Goal: Check status: Check status

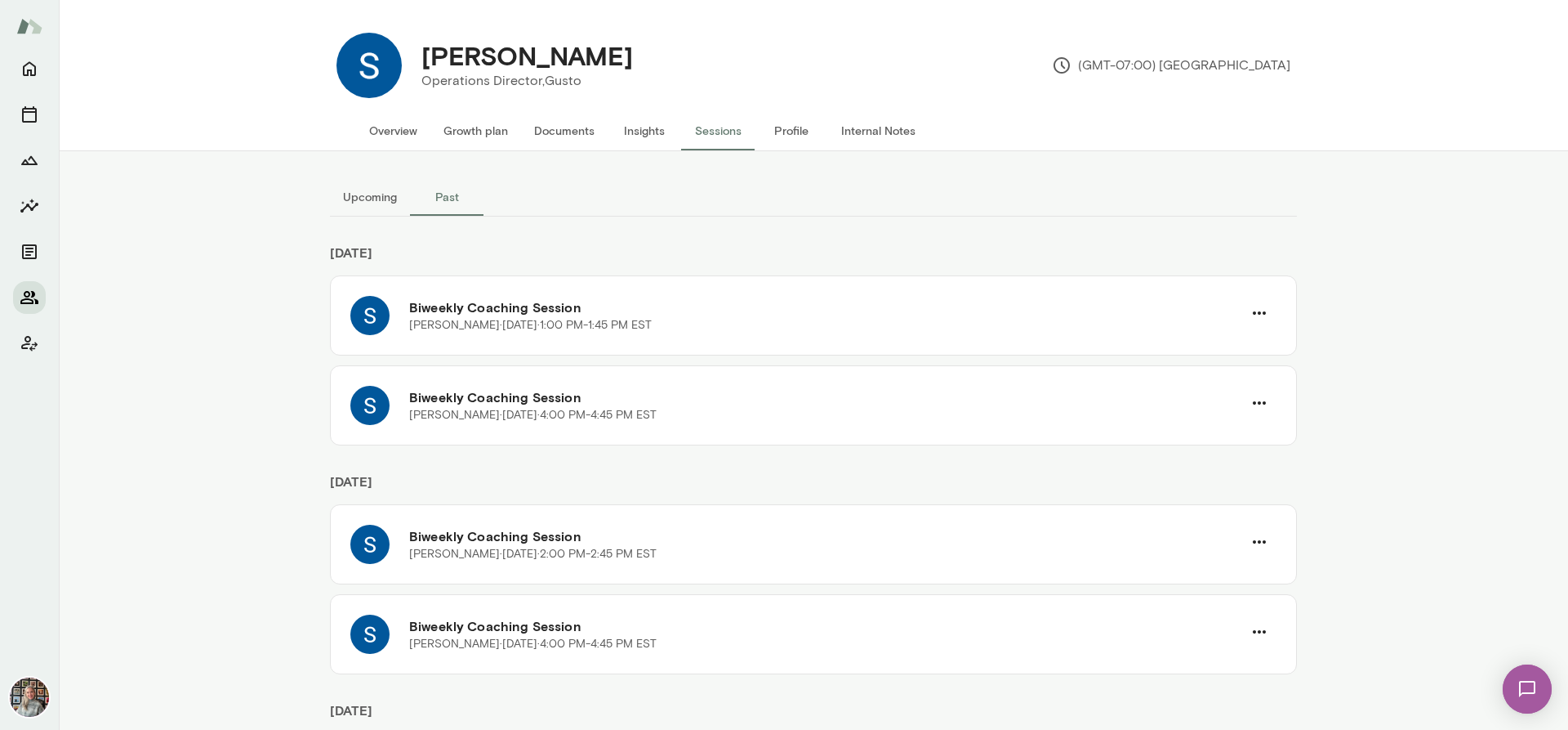
click at [19, 294] on icon "Members" at bounding box center [29, 298] width 19 height 19
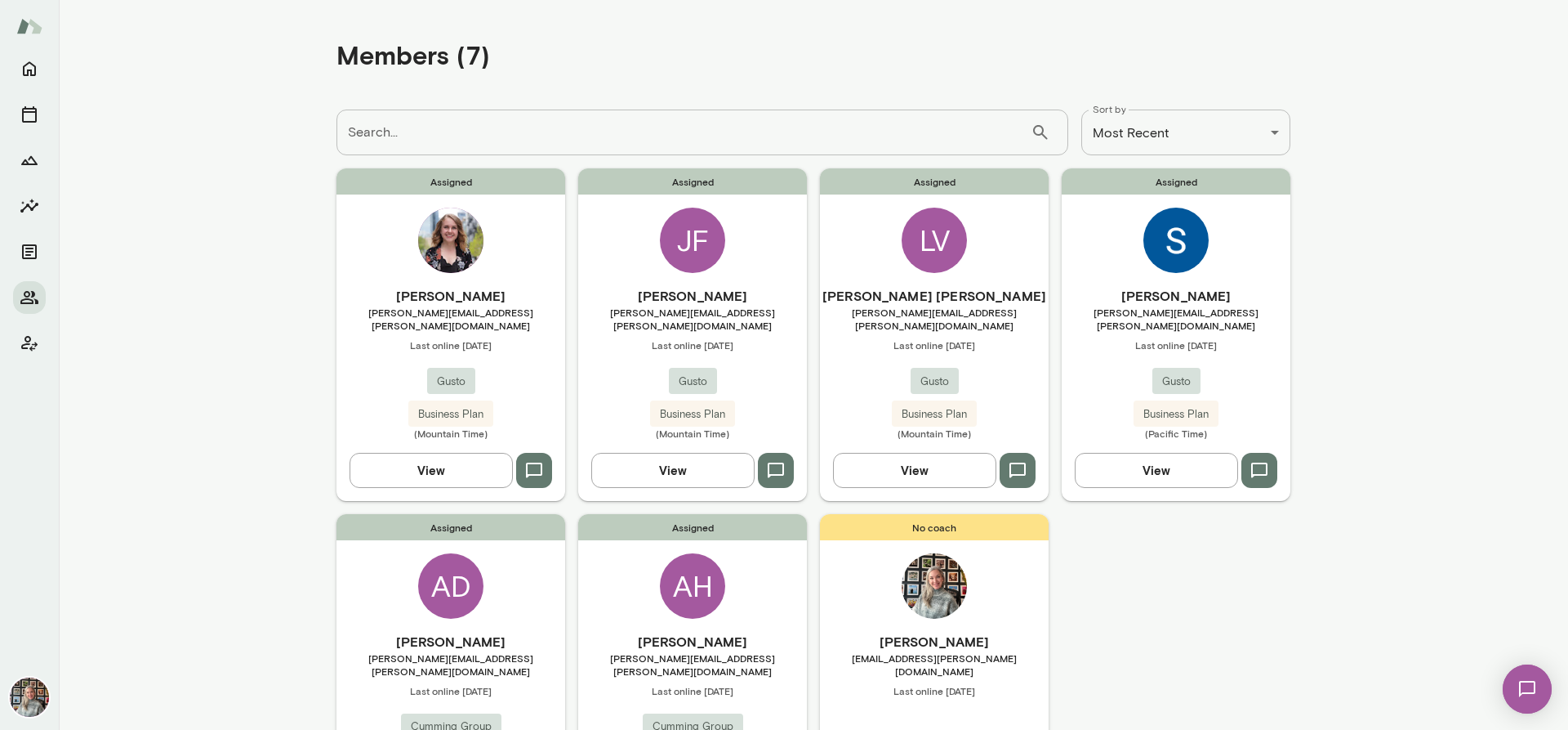
click at [679, 455] on button "View" at bounding box center [673, 469] width 164 height 34
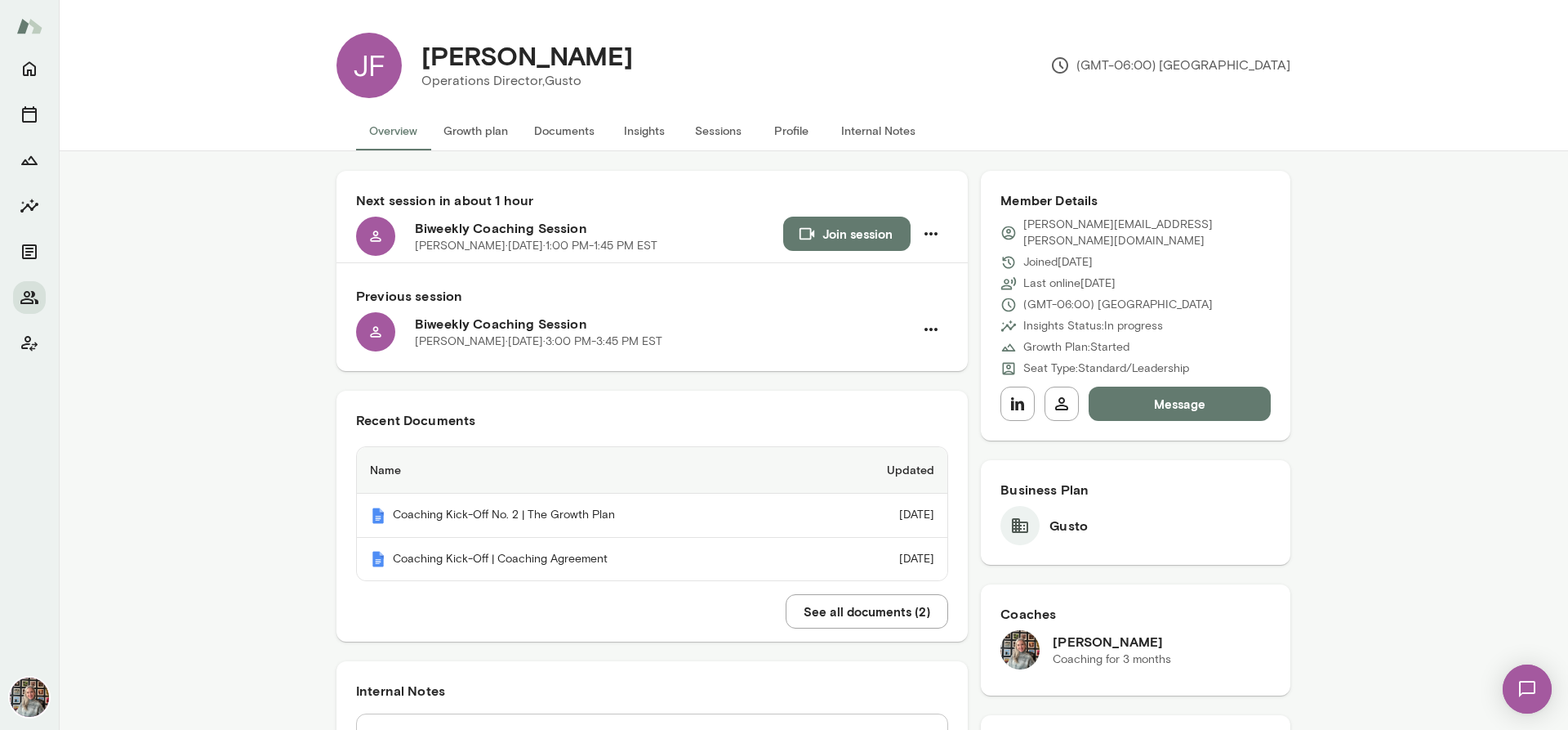
click at [714, 131] on button "Sessions" at bounding box center [718, 131] width 74 height 39
